Goal: Task Accomplishment & Management: Manage account settings

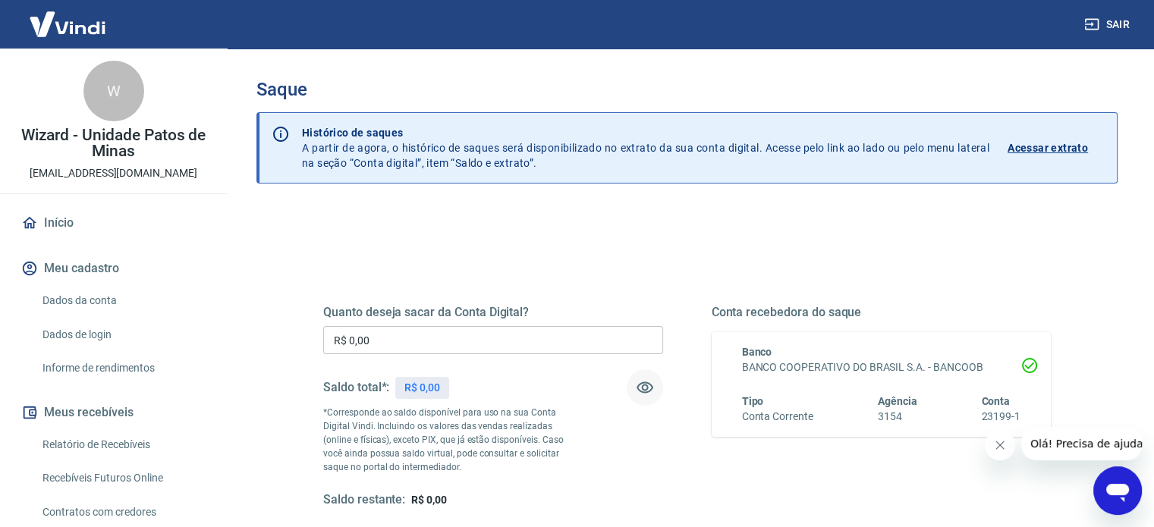
click at [652, 390] on icon "button" at bounding box center [645, 387] width 18 height 18
click at [381, 343] on input "R$ 0,00" at bounding box center [493, 340] width 340 height 28
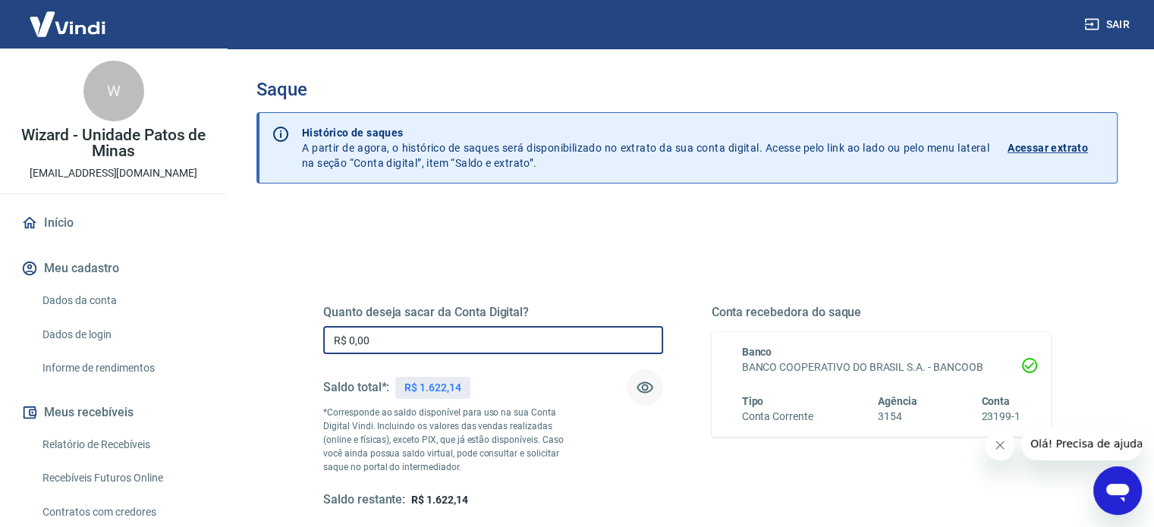
click at [369, 340] on input "R$ 0,00" at bounding box center [493, 340] width 340 height 28
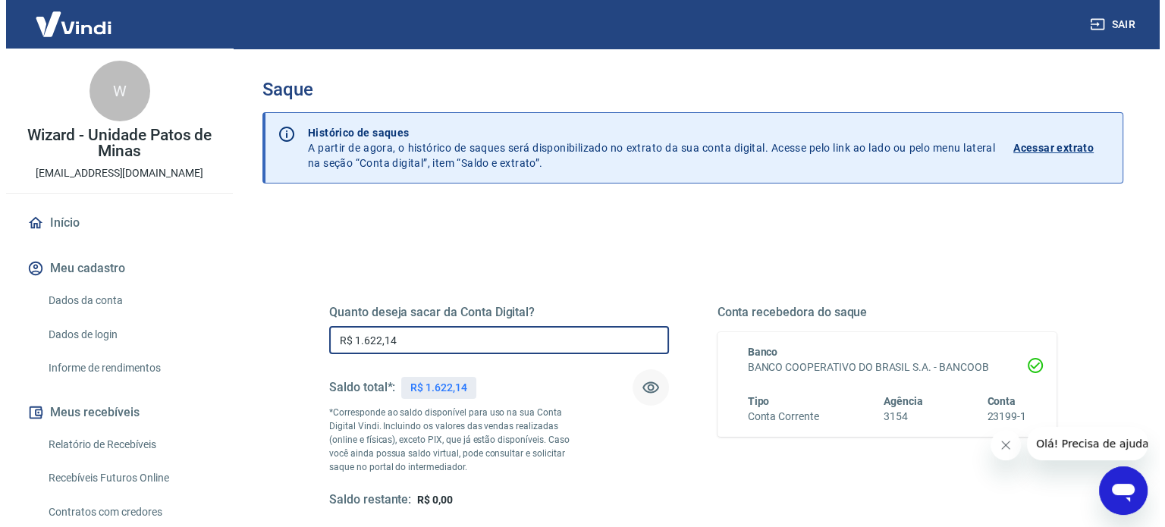
scroll to position [221, 0]
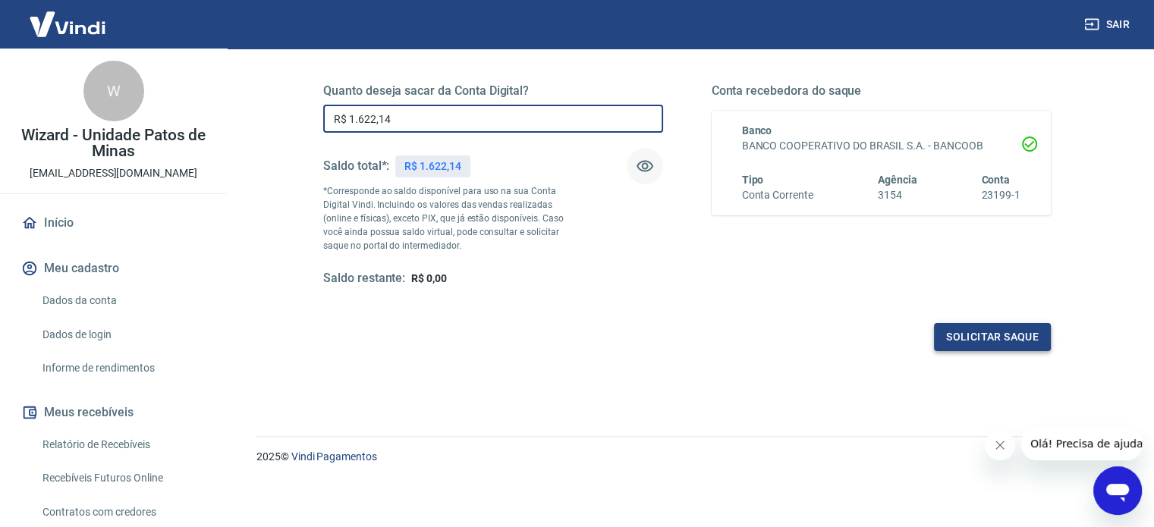
type input "R$ 1.622,14"
click at [954, 337] on button "Solicitar saque" at bounding box center [992, 337] width 117 height 28
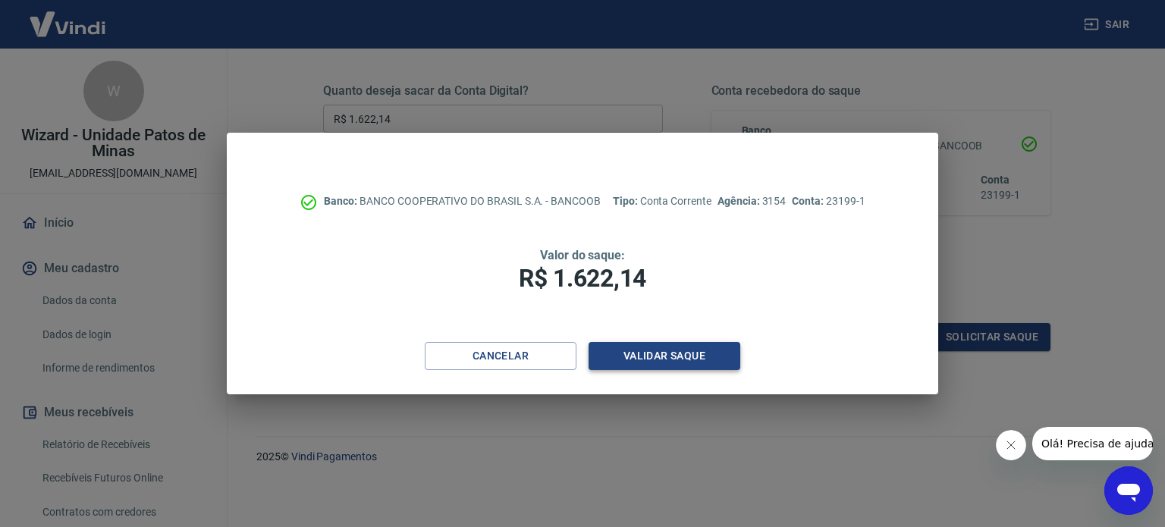
click at [685, 366] on button "Validar saque" at bounding box center [665, 356] width 152 height 28
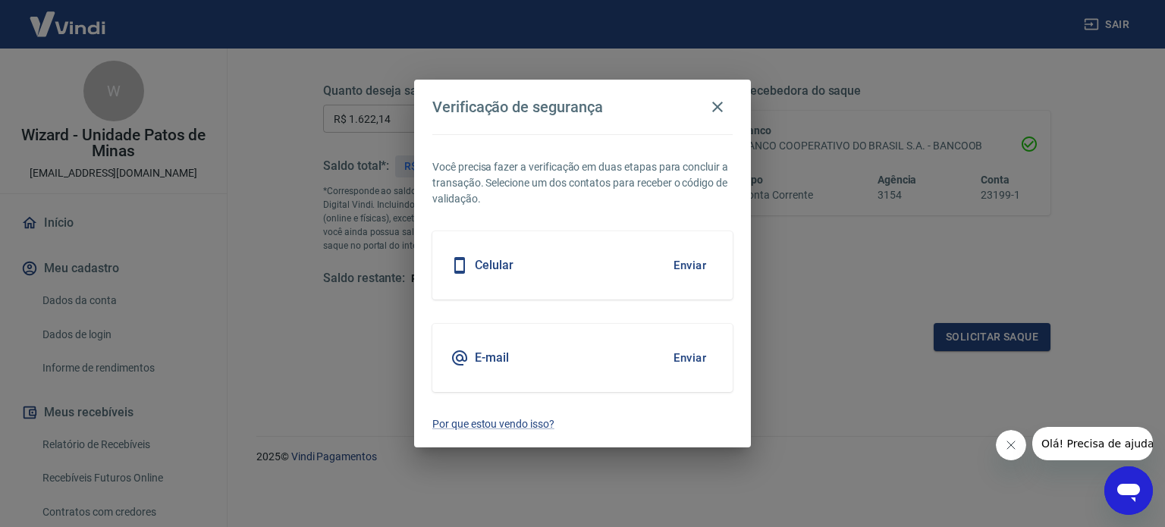
click at [689, 260] on button "Enviar" at bounding box center [689, 266] width 49 height 32
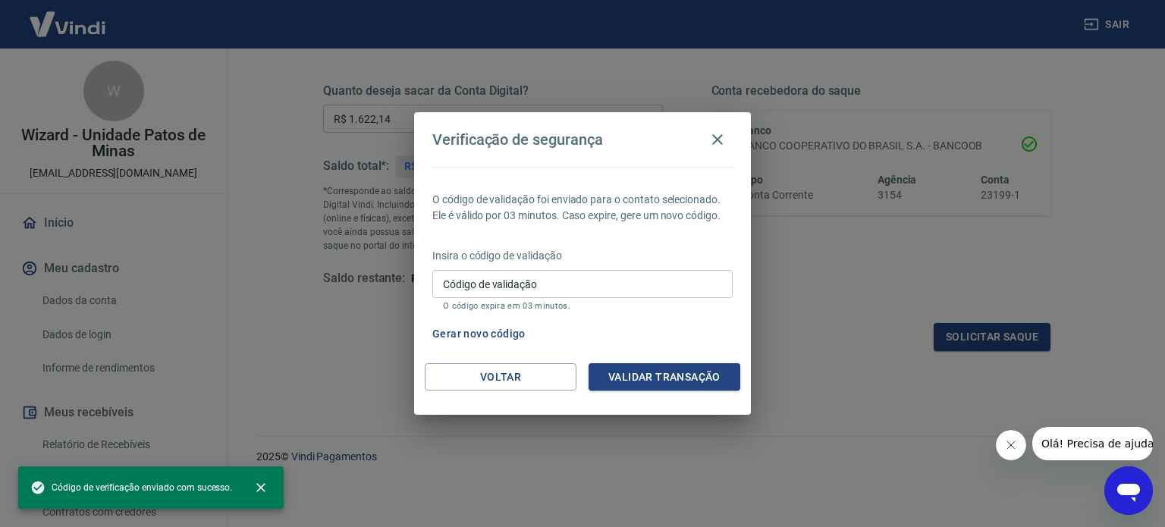
click at [641, 284] on input "Código de validação" at bounding box center [582, 284] width 300 height 28
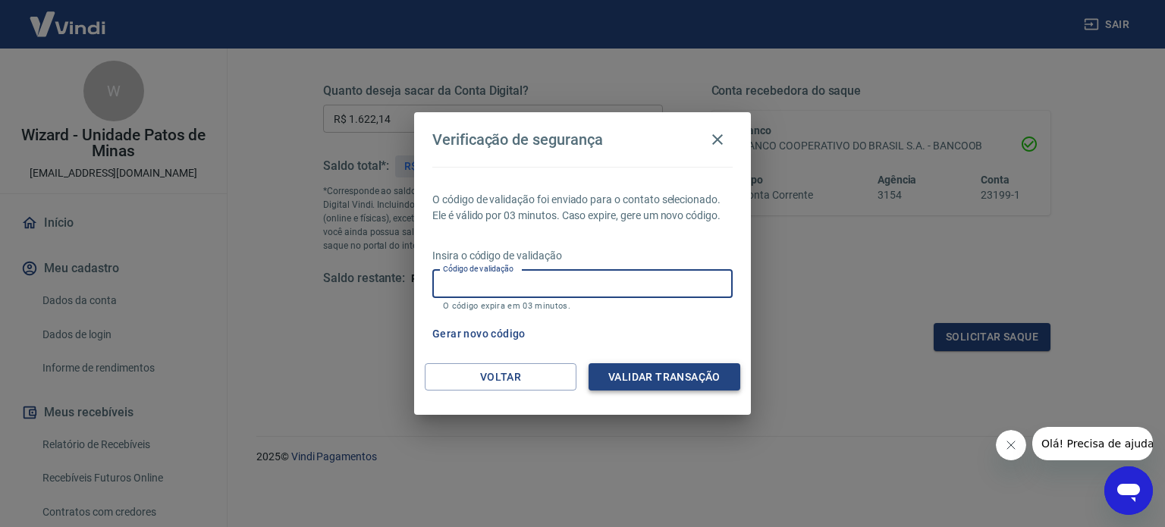
click at [661, 379] on button "Validar transação" at bounding box center [665, 377] width 152 height 28
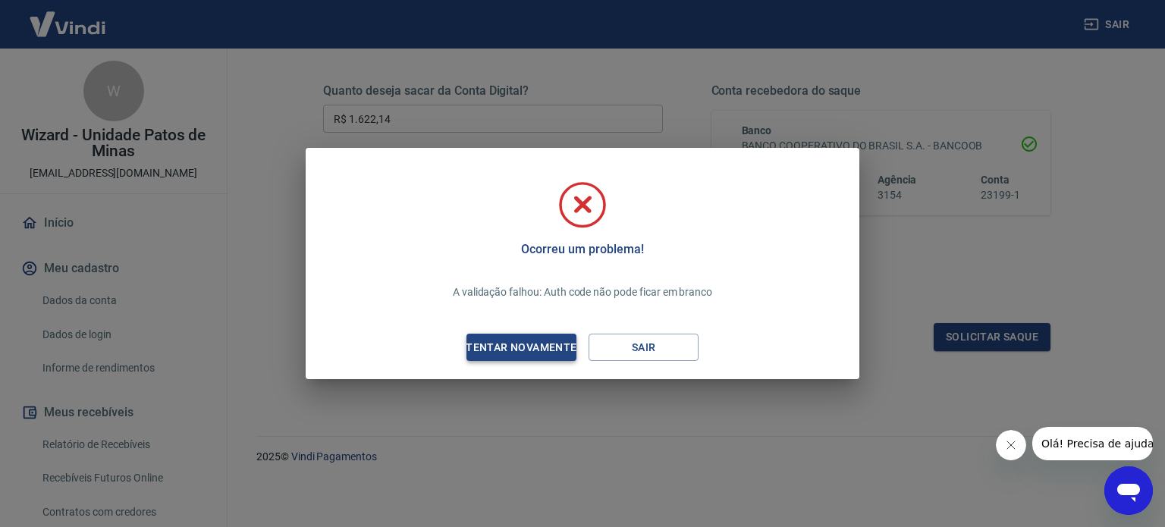
click at [508, 339] on div "Tentar novamente" at bounding box center [520, 347] width 147 height 19
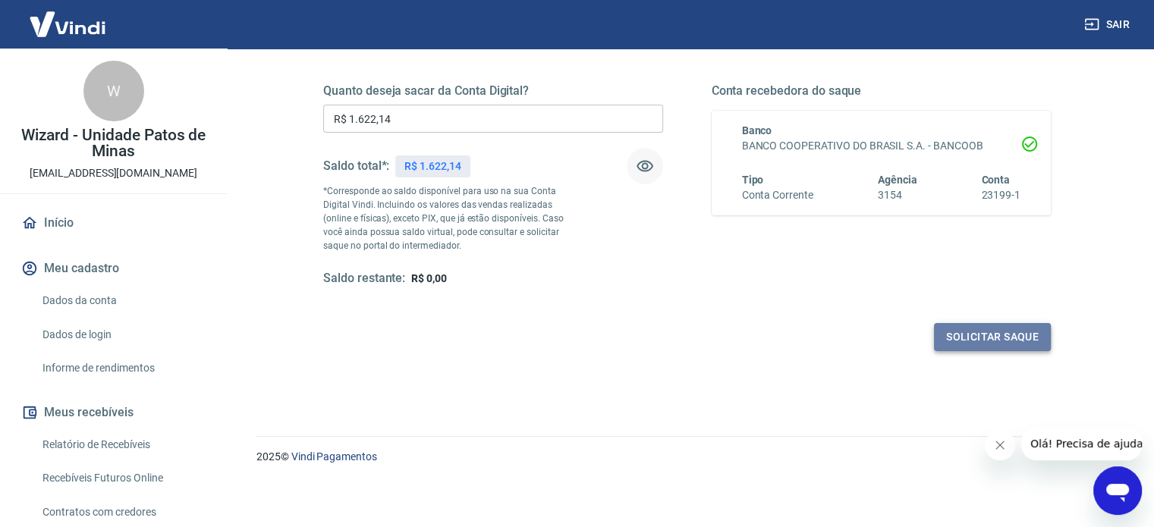
click at [981, 335] on button "Solicitar saque" at bounding box center [992, 337] width 117 height 28
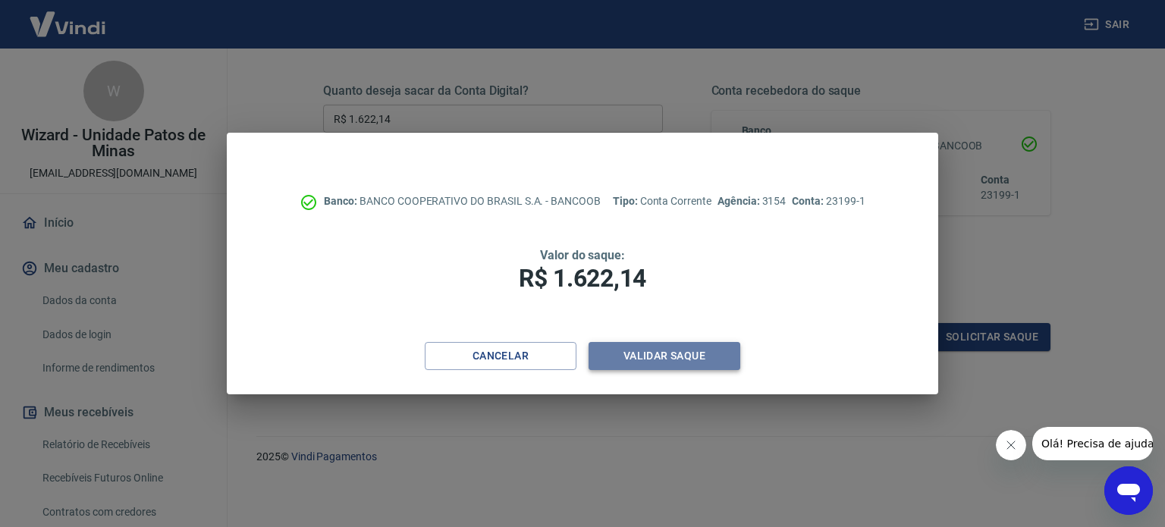
click at [642, 359] on button "Validar saque" at bounding box center [665, 356] width 152 height 28
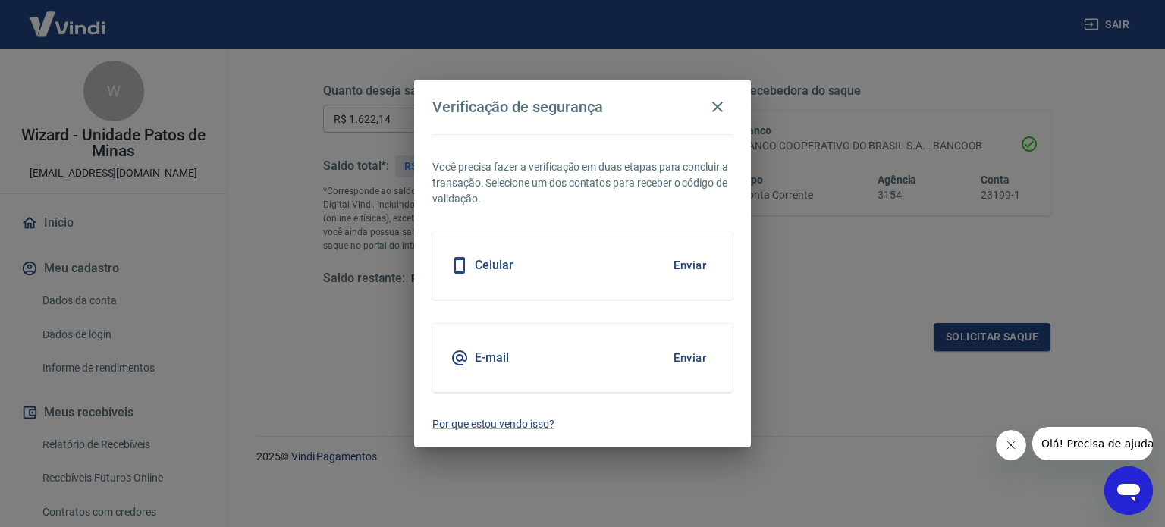
click at [697, 258] on button "Enviar" at bounding box center [689, 266] width 49 height 32
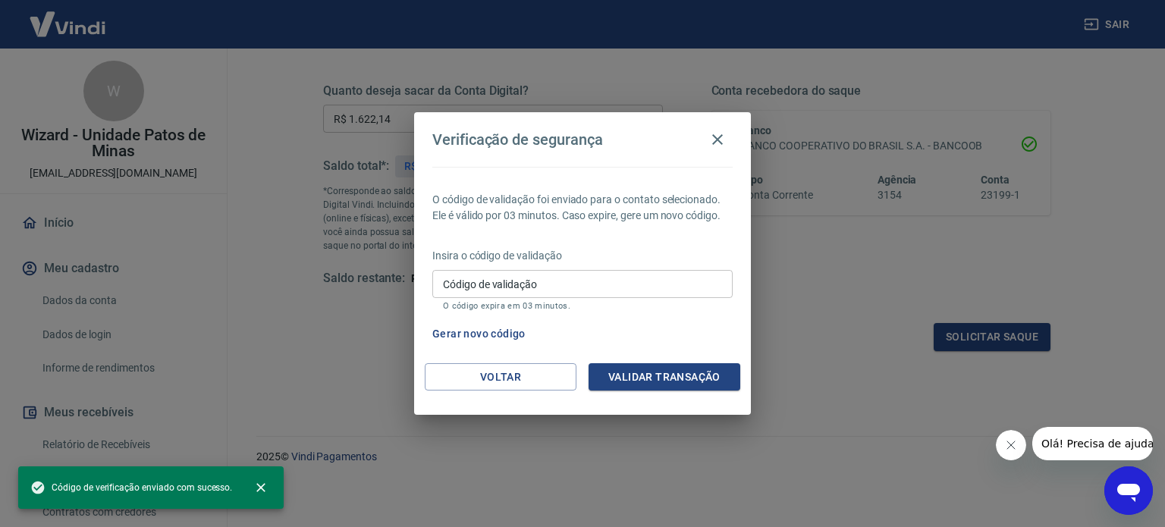
click at [535, 285] on input "Código de validação" at bounding box center [582, 284] width 300 height 28
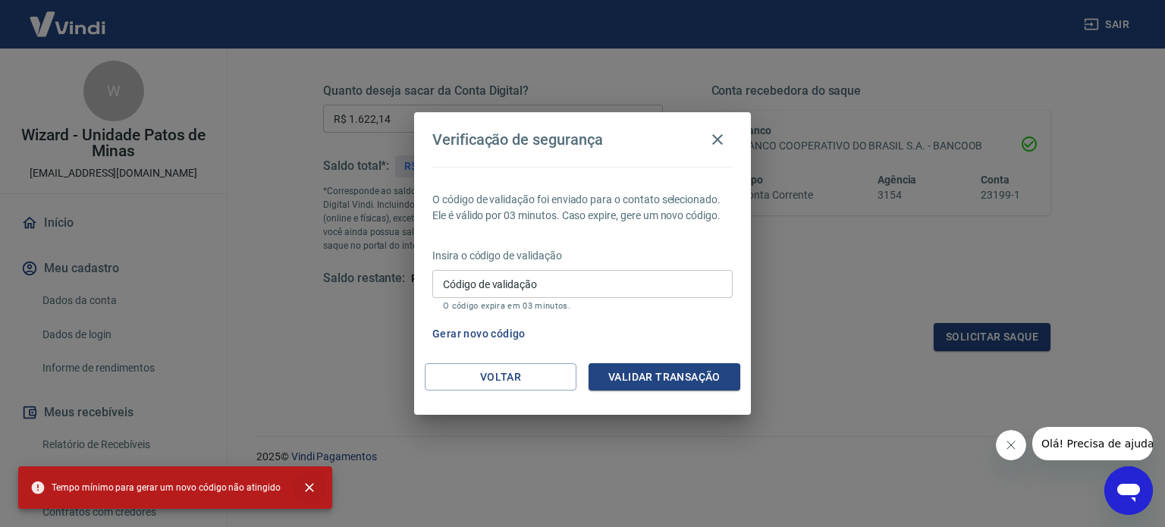
click at [306, 491] on icon "close" at bounding box center [309, 487] width 9 height 9
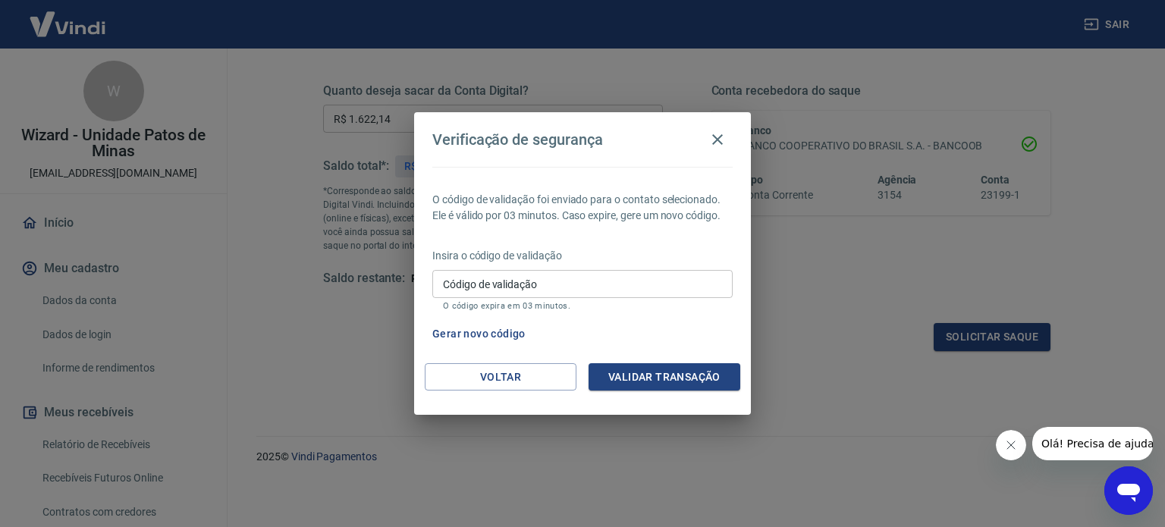
click at [476, 284] on input "Código de validação" at bounding box center [582, 284] width 300 height 28
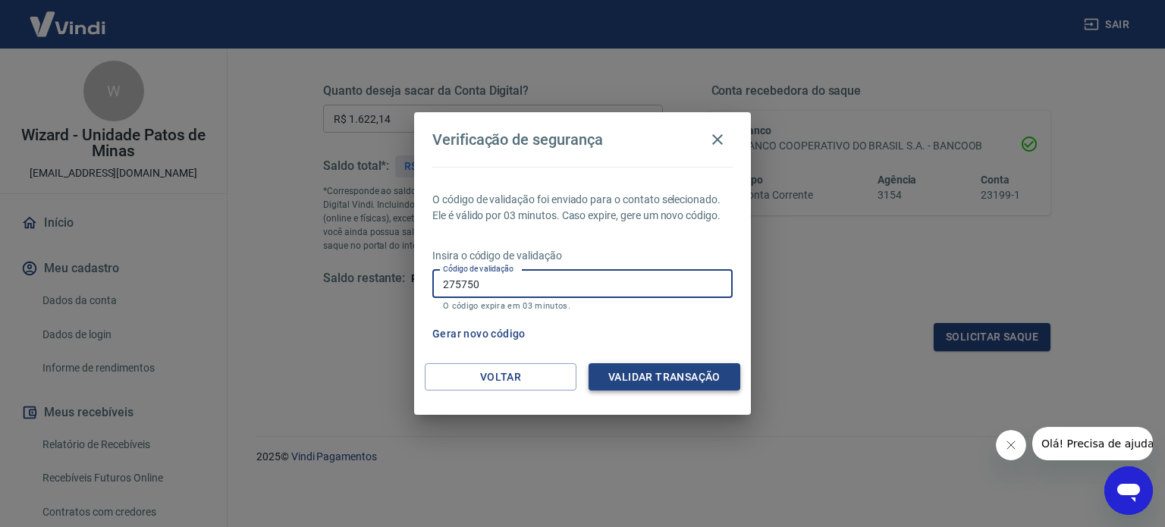
type input "275750"
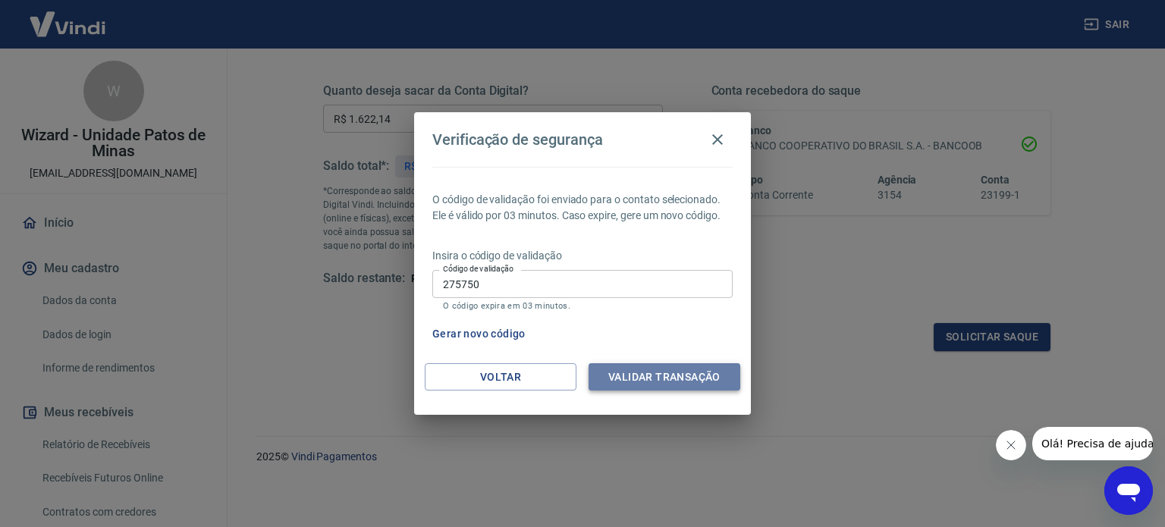
click at [613, 373] on button "Validar transação" at bounding box center [665, 377] width 152 height 28
click at [613, 373] on div "Validar transação" at bounding box center [665, 377] width 152 height 28
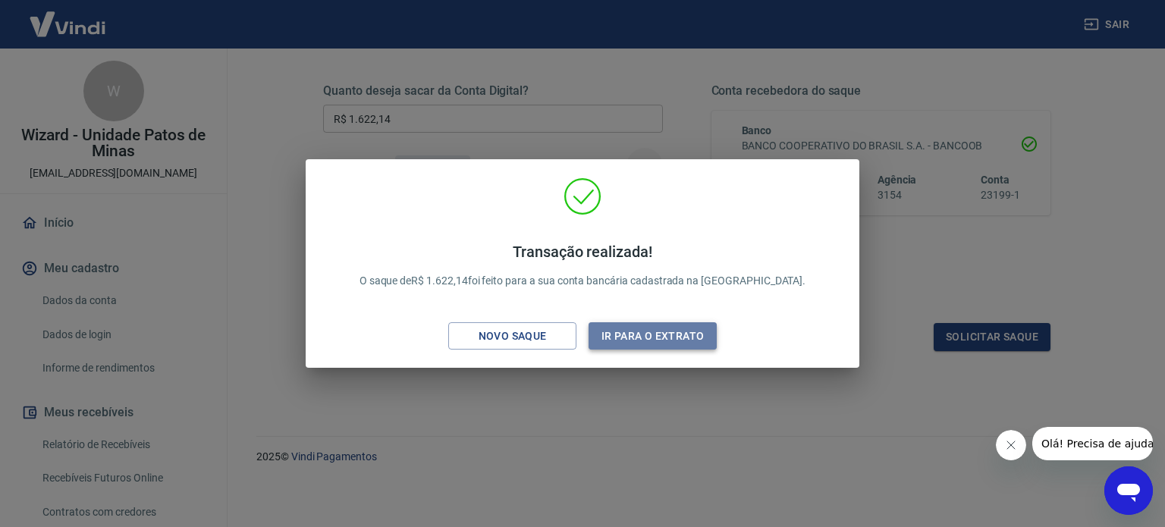
click at [631, 328] on button "Ir para o extrato" at bounding box center [653, 336] width 128 height 28
